Goal: Task Accomplishment & Management: Manage account settings

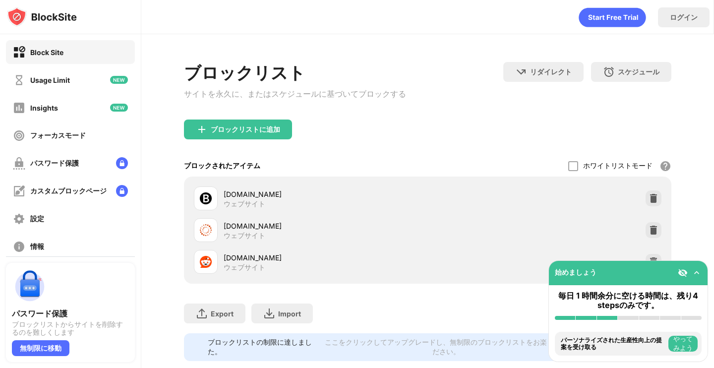
scroll to position [26, 0]
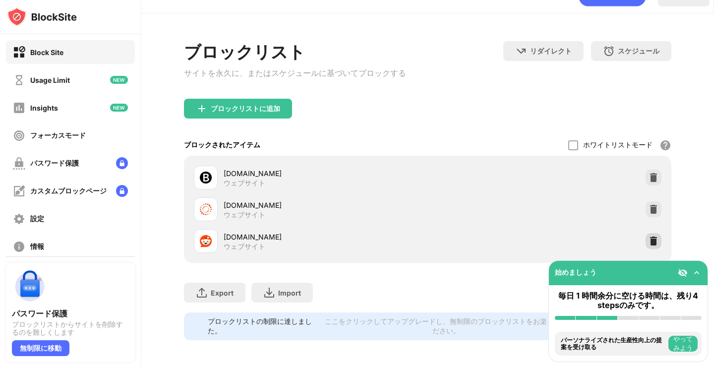
click at [647, 242] on div at bounding box center [654, 241] width 16 height 16
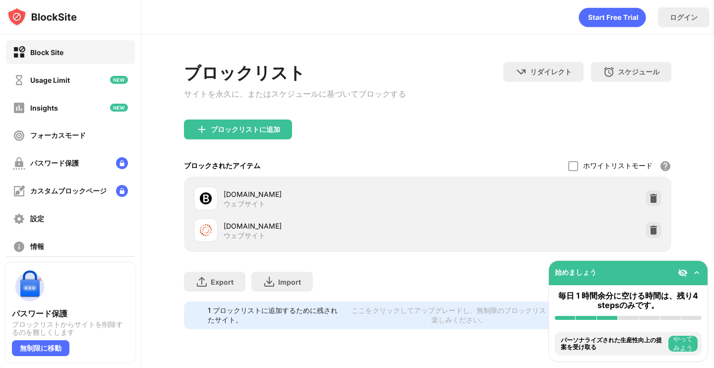
scroll to position [0, 0]
